Goal: Submit feedback/report problem: Submit feedback/report problem

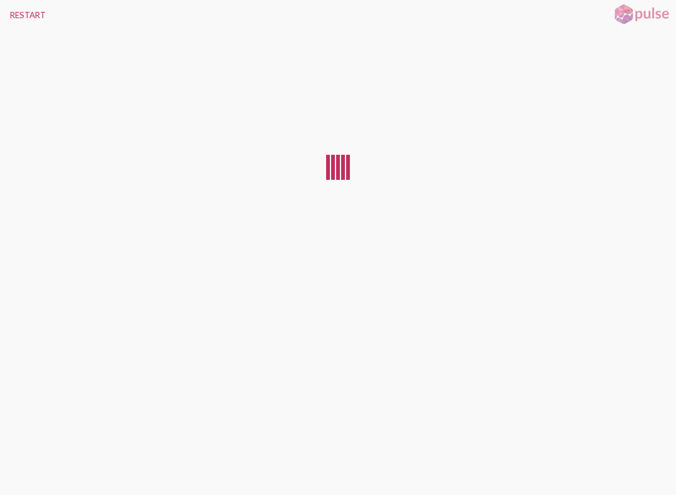
click at [23, 21] on button "RESTART" at bounding box center [28, 15] width 56 height 30
click at [45, 27] on button "RESTART" at bounding box center [28, 15] width 56 height 30
click at [24, 8] on button "RESTART" at bounding box center [28, 15] width 56 height 30
click at [24, 12] on button "RESTART" at bounding box center [28, 15] width 56 height 30
click at [24, 23] on button "RESTART" at bounding box center [28, 15] width 56 height 30
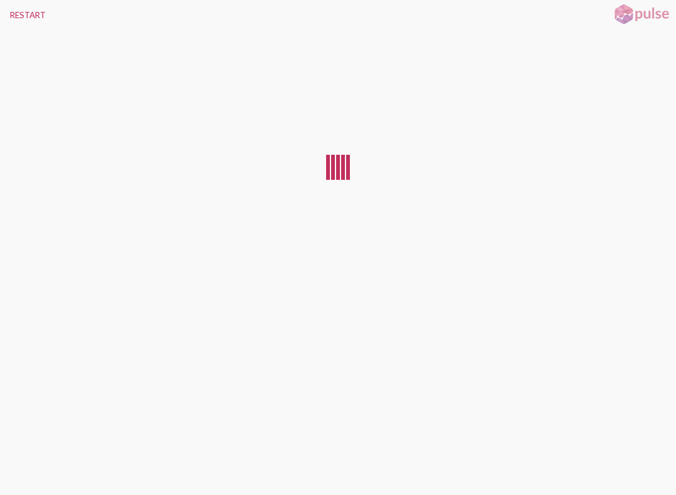
click at [22, 14] on button "RESTART" at bounding box center [28, 15] width 56 height 30
click at [22, 16] on button "RESTART" at bounding box center [28, 15] width 56 height 30
